Goal: Information Seeking & Learning: Learn about a topic

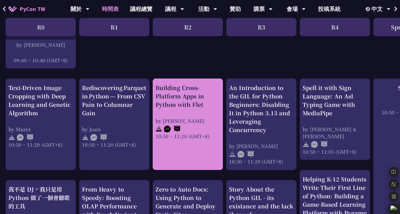
scroll to position [189, 0]
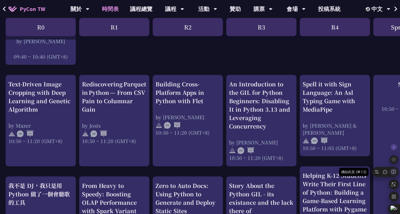
click at [393, 174] on icon at bounding box center [393, 171] width 5 height 5
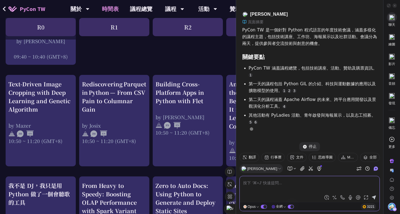
scroll to position [129, 0]
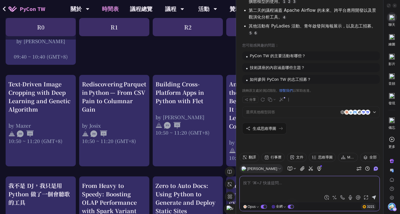
type textarea "j"
type textarea "我想學的是AI相關的內容，幫我推薦議程"
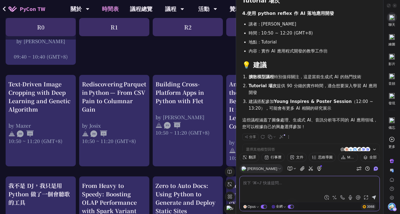
scroll to position [613, 0]
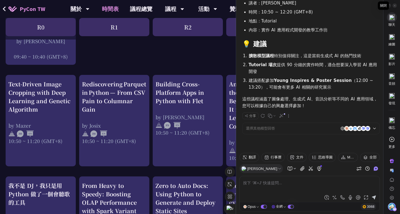
click at [394, 4] on icon at bounding box center [394, 5] width 3 height 3
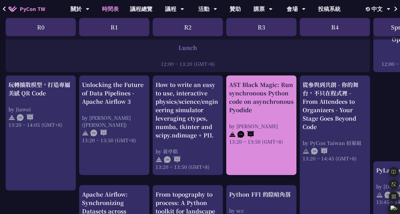
scroll to position [432, 0]
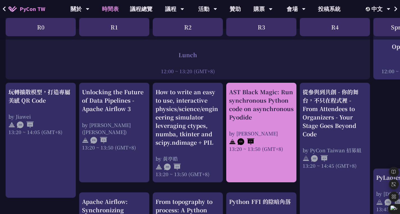
click at [271, 116] on div "AST Black Magic: Run synchronous Python code on asynchronous Pyodide" at bounding box center [261, 105] width 65 height 34
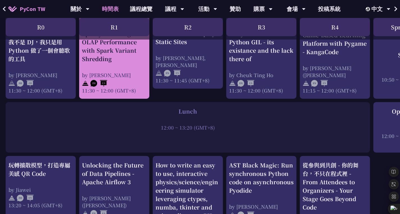
scroll to position [288, 0]
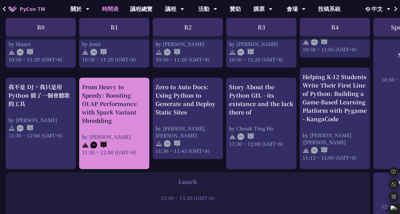
click at [127, 129] on div "From Heavy to Speedy: Boosting OLAP Performance with Spark Variant Shredding by…" at bounding box center [114, 119] width 65 height 73
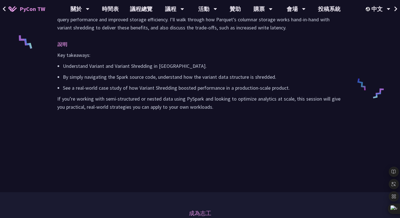
scroll to position [180, 0]
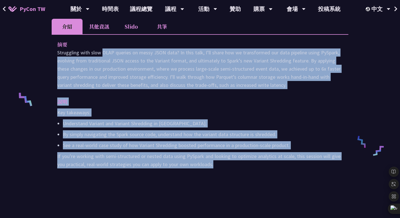
drag, startPoint x: 214, startPoint y: 118, endPoint x: 58, endPoint y: 60, distance: 166.3
click at [58, 60] on div "摘要 Struggling with slow OLAP queries on messy JSON data? In this talk, I’ll sha…" at bounding box center [200, 108] width 297 height 148
click at [57, 54] on div at bounding box center [57, 52] width 11 height 8
click at [57, 51] on icon at bounding box center [56, 51] width 5 height 5
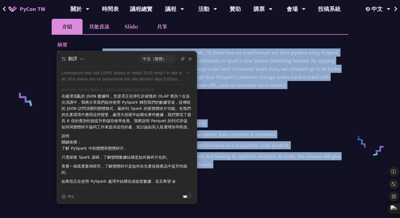
click at [236, 106] on p "說明" at bounding box center [194, 102] width 274 height 8
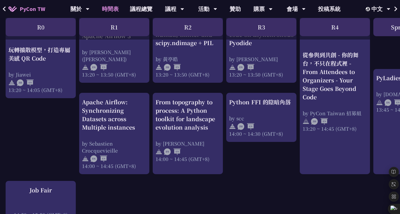
scroll to position [726, 0]
